Goal: Task Accomplishment & Management: Manage account settings

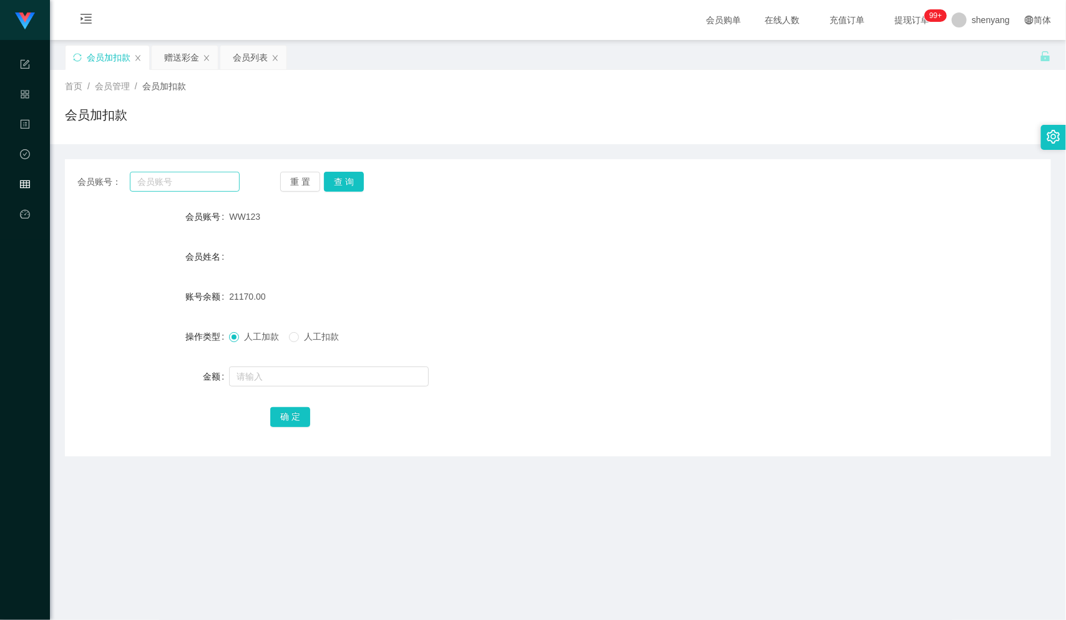
scroll to position [1, 0]
click at [243, 51] on div "会员列表" at bounding box center [250, 57] width 35 height 24
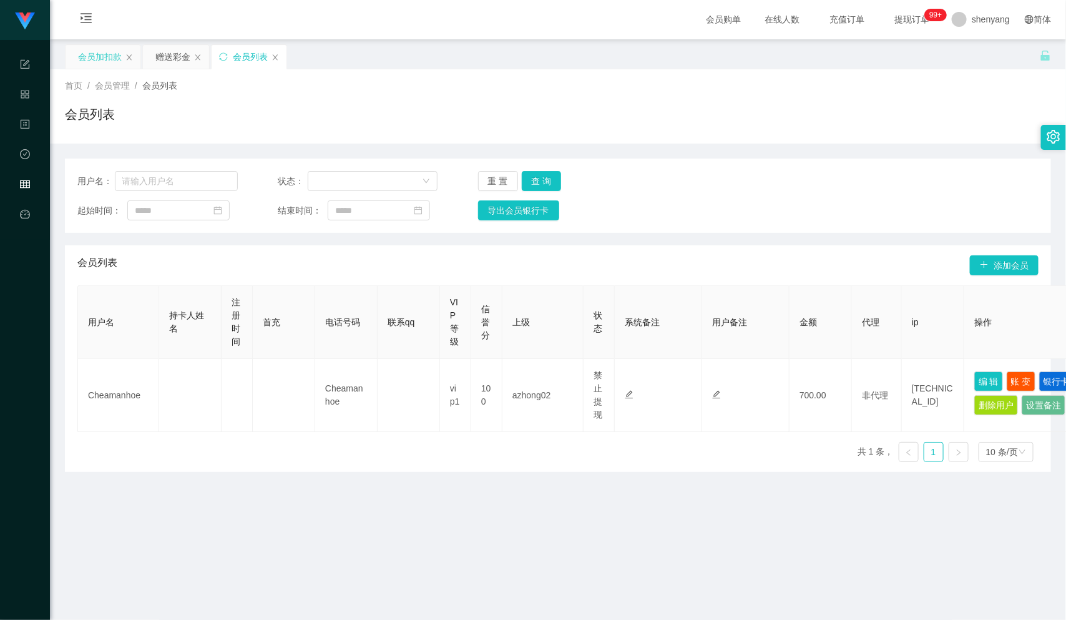
click at [91, 51] on div "会员加扣款" at bounding box center [100, 57] width 44 height 24
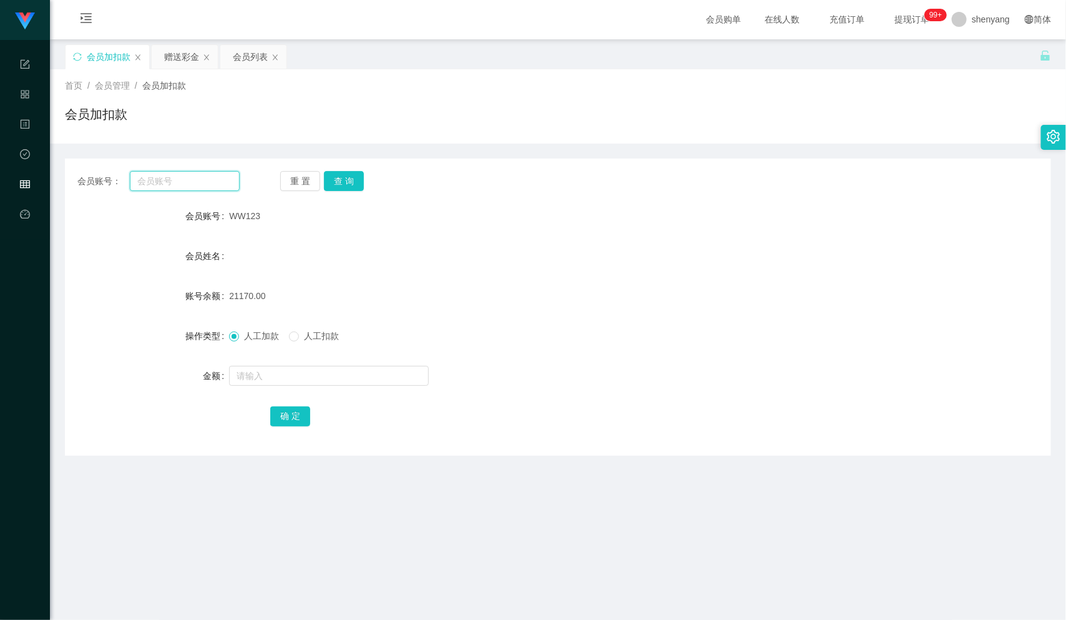
click at [162, 186] on input "text" at bounding box center [185, 181] width 110 height 20
paste input "jinqiu23"
type input "jinqiu23"
click at [343, 180] on button "查 询" at bounding box center [344, 181] width 40 height 20
click at [313, 375] on input "text" at bounding box center [329, 376] width 200 height 20
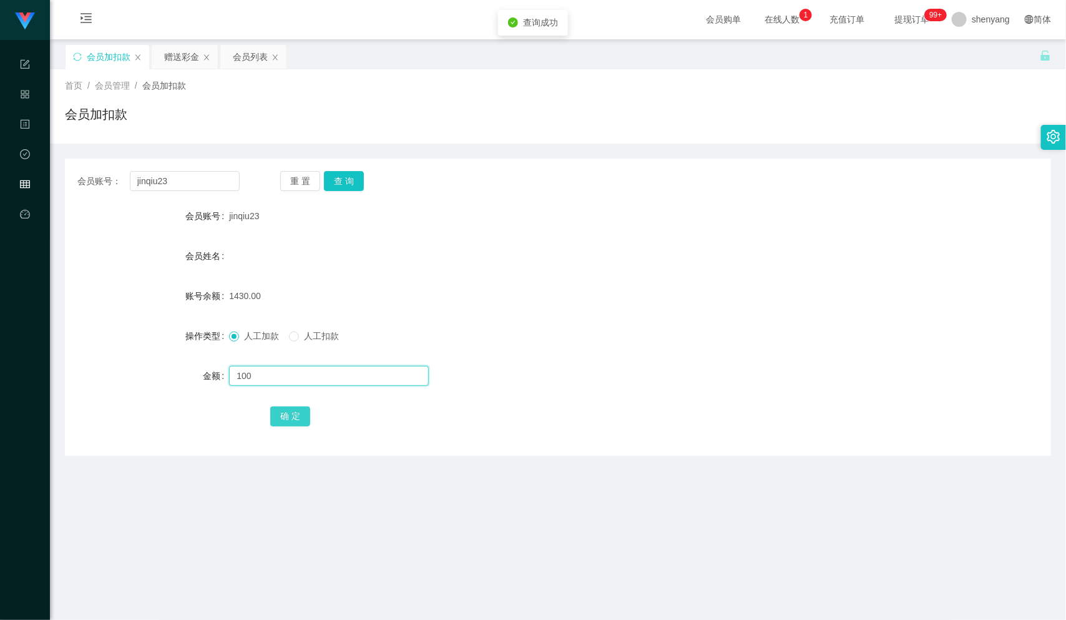
type input "100"
click at [291, 412] on button "确 定" at bounding box center [290, 416] width 40 height 20
drag, startPoint x: 167, startPoint y: 182, endPoint x: 74, endPoint y: 193, distance: 93.6
click at [69, 193] on div "会员账号： jinqiu23 重 置 查 询 会员账号 jinqiu23 会员姓名 账号余额 1530.00 操作类型 人工加款 人工扣款 金额 确 定" at bounding box center [558, 307] width 986 height 297
click at [249, 58] on div "会员列表" at bounding box center [250, 57] width 35 height 24
